Goal: Find specific page/section: Find specific page/section

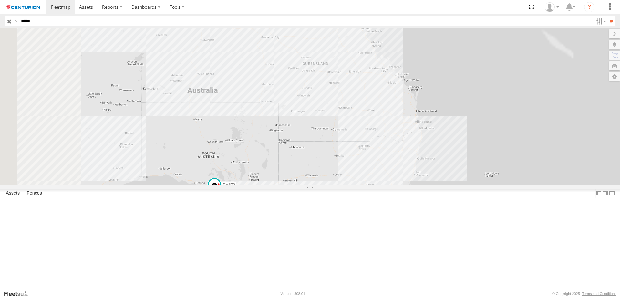
type input "*****"
click at [607, 16] on input "**" at bounding box center [610, 20] width 7 height 9
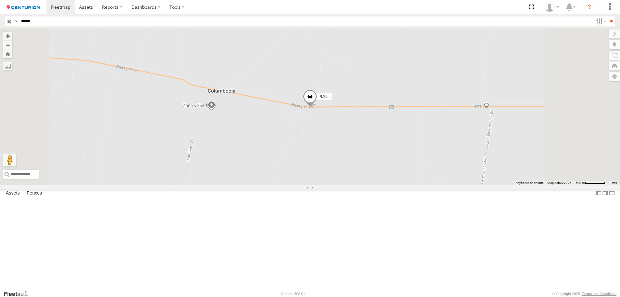
click at [0, 0] on div "PM655" at bounding box center [0, 0] width 0 height 0
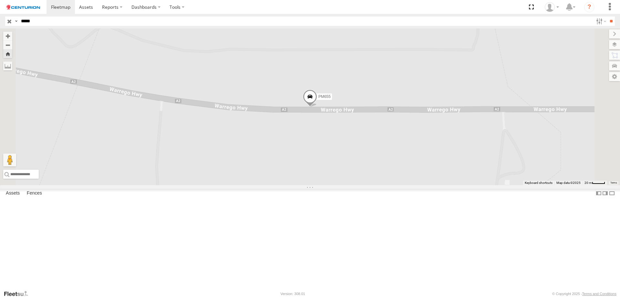
click at [317, 107] on span at bounding box center [310, 97] width 14 height 17
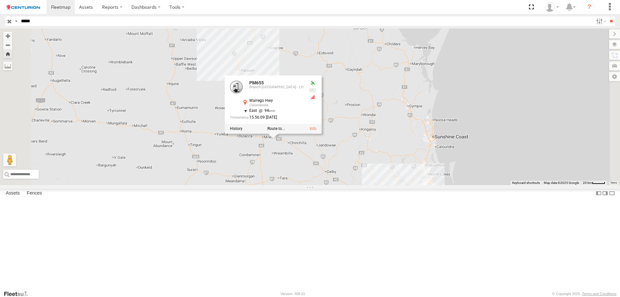
drag, startPoint x: 364, startPoint y: 205, endPoint x: 352, endPoint y: 211, distance: 13.6
click at [352, 185] on div "PM655 PM655 Branch [GEOGRAPHIC_DATA] - [GEOGRAPHIC_DATA] -26.67726 , 150.3624 E…" at bounding box center [310, 106] width 620 height 157
click at [355, 185] on div "PM655 PM655 Branch [GEOGRAPHIC_DATA] - [GEOGRAPHIC_DATA] -26.67726 , 150.3624 E…" at bounding box center [310, 106] width 620 height 157
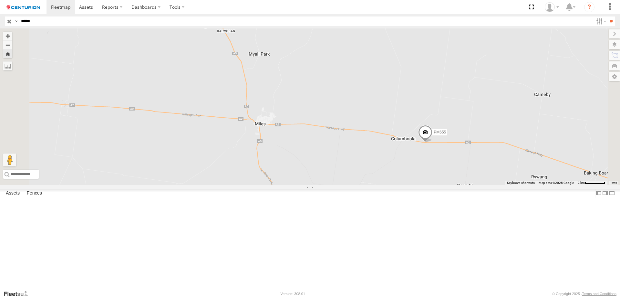
click at [432, 142] on span at bounding box center [425, 133] width 14 height 17
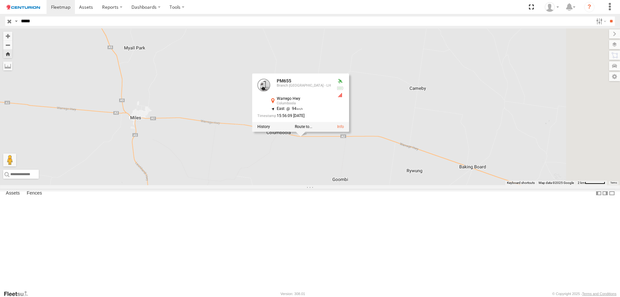
drag, startPoint x: 466, startPoint y: 212, endPoint x: 341, endPoint y: 205, distance: 124.4
click at [339, 185] on div "PM655 PM655 Branch [GEOGRAPHIC_DATA] - [GEOGRAPHIC_DATA] -26.67726 , 150.3624 E…" at bounding box center [310, 106] width 620 height 157
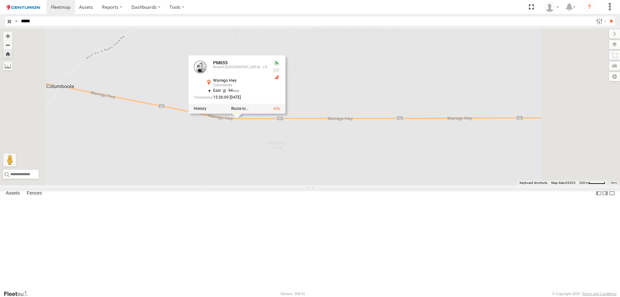
click at [409, 156] on div "PM655 PM655 Branch [GEOGRAPHIC_DATA] - [GEOGRAPHIC_DATA] -26.67726 , 150.3624 E…" at bounding box center [310, 106] width 620 height 157
